Goal: Communication & Community: Answer question/provide support

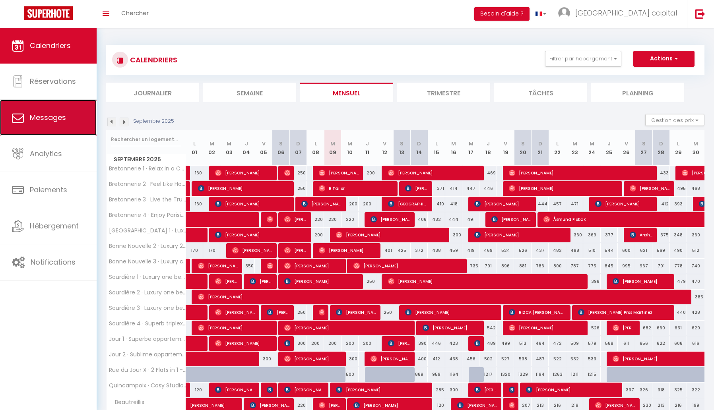
click at [77, 120] on link "Messages" at bounding box center [48, 118] width 97 height 36
select select "message"
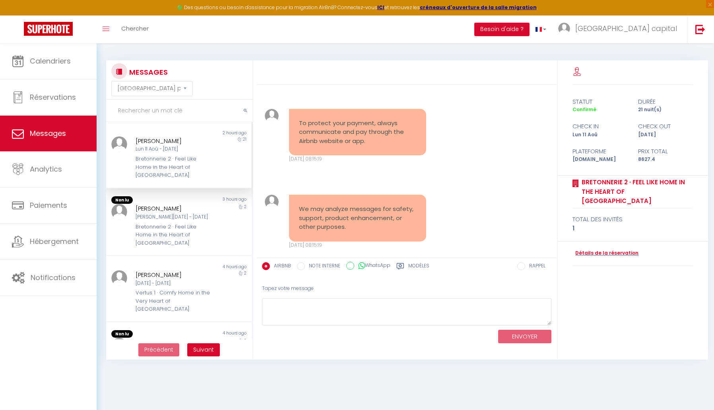
scroll to position [19191, 0]
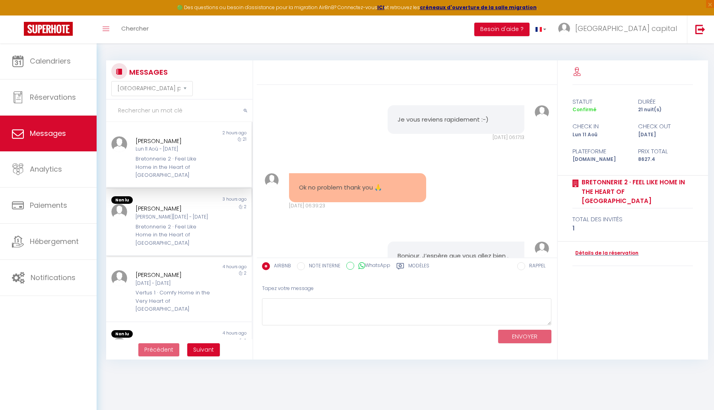
click at [189, 209] on div "[PERSON_NAME]" at bounding box center [173, 209] width 74 height 10
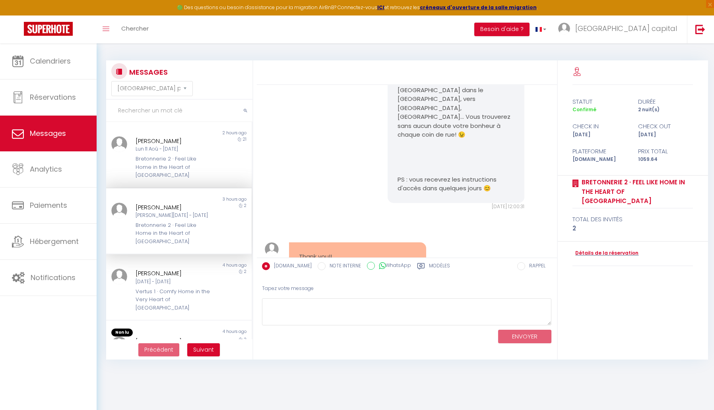
click at [429, 266] on label "Modèles" at bounding box center [439, 268] width 21 height 10
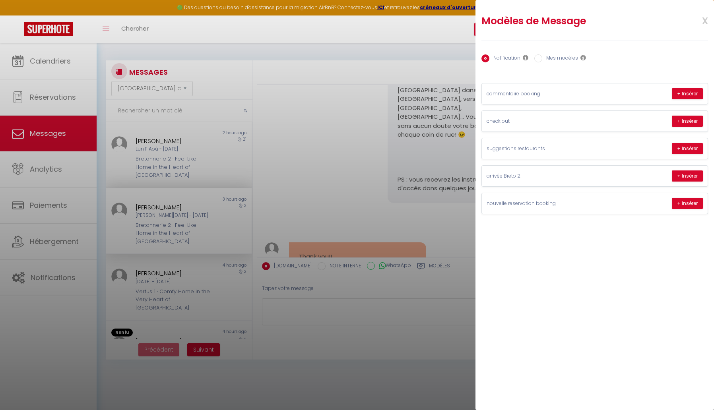
click at [561, 58] on label "Mes modèles" at bounding box center [561, 58] width 36 height 9
click at [543, 58] on input "Mes modèles" at bounding box center [539, 58] width 8 height 8
radio input "true"
radio input "false"
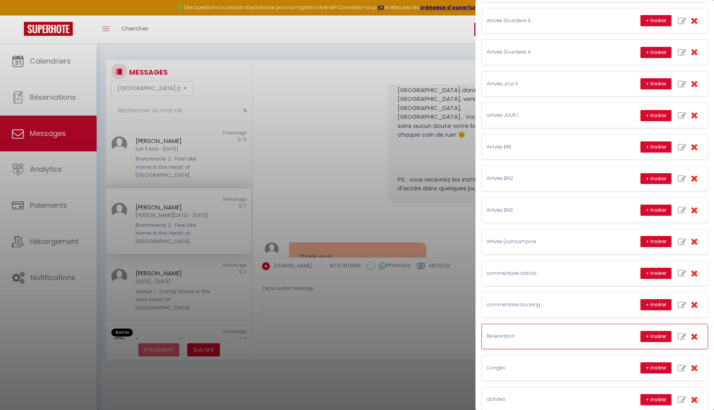
scroll to position [417, 0]
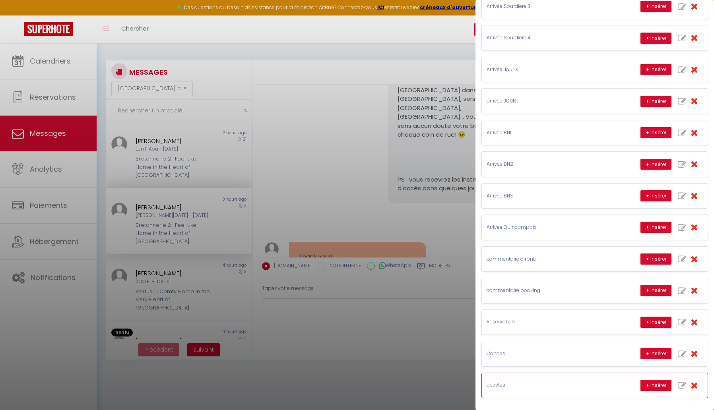
click at [584, 386] on p "activtes" at bounding box center [546, 386] width 119 height 8
click at [649, 383] on button "+ Insérer" at bounding box center [656, 385] width 31 height 11
type textarea "Loremip , d’sitame con adip elits doei! Tempo incidi utlabore etdolore, ma al e…"
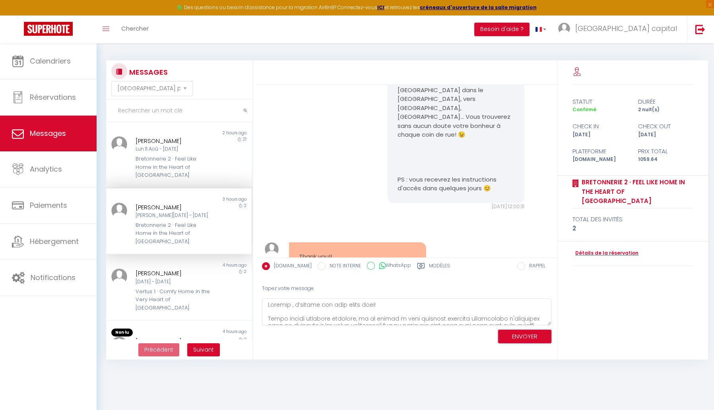
click at [515, 342] on button "ENVOYER" at bounding box center [524, 337] width 53 height 14
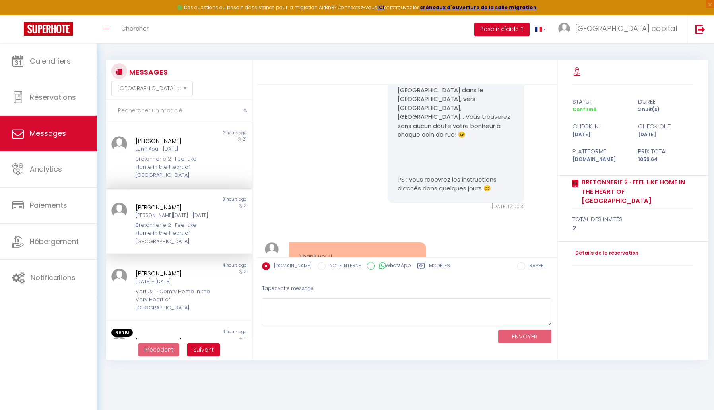
scroll to position [1963, 0]
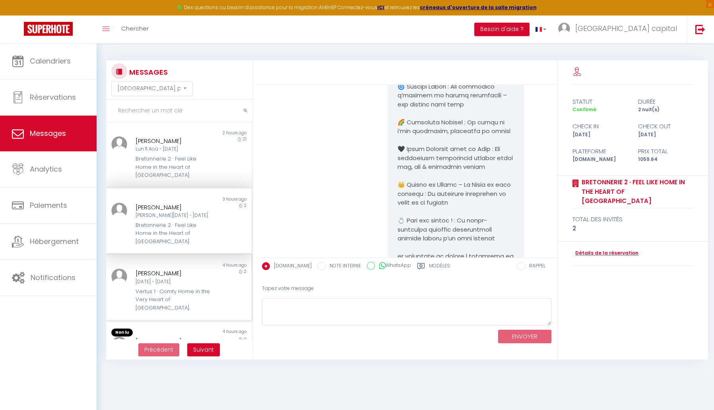
click at [179, 295] on div "Vertus 1 · Comfy Home in the Very Heart of [GEOGRAPHIC_DATA]" at bounding box center [173, 300] width 74 height 24
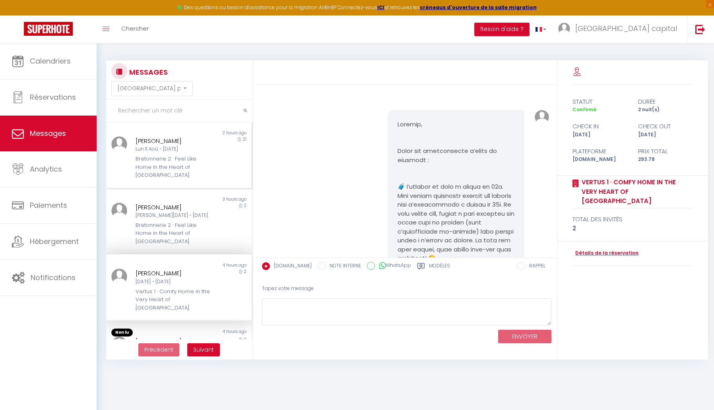
scroll to position [4097, 0]
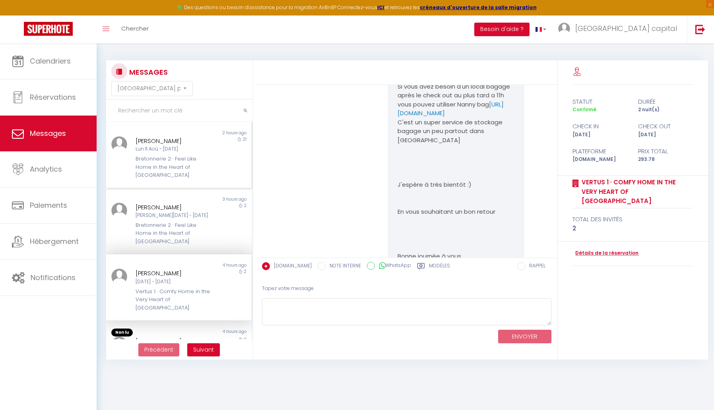
click at [186, 166] on div "Bretonnerie 2 · Feel Like Home in the Heart of [GEOGRAPHIC_DATA]" at bounding box center [173, 167] width 74 height 24
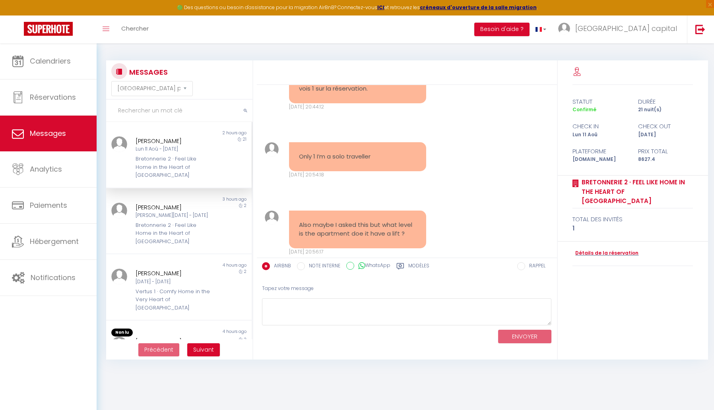
scroll to position [19191, 0]
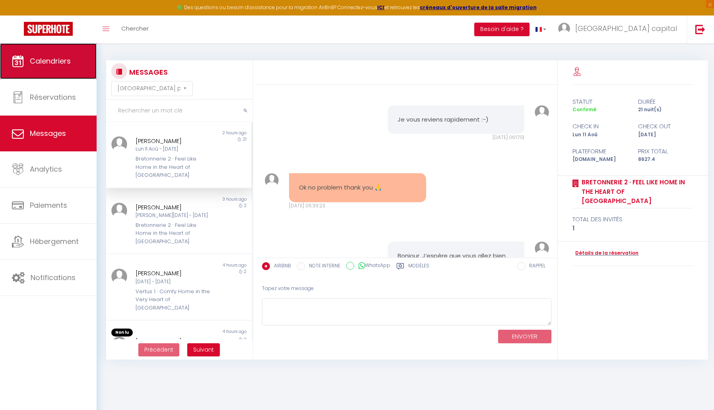
click at [57, 54] on link "Calendriers" at bounding box center [48, 61] width 97 height 36
